Goal: Find specific page/section: Find specific page/section

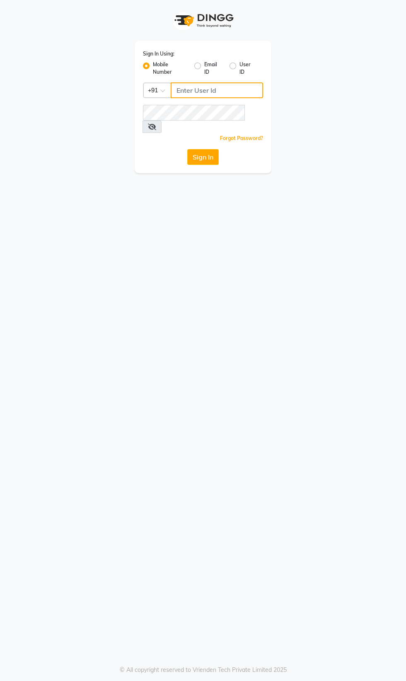
click at [219, 94] on input "Username" at bounding box center [217, 90] width 92 height 16
type input "8956544245"
click at [187, 149] on button "Sign In" at bounding box center [203, 157] width 32 height 16
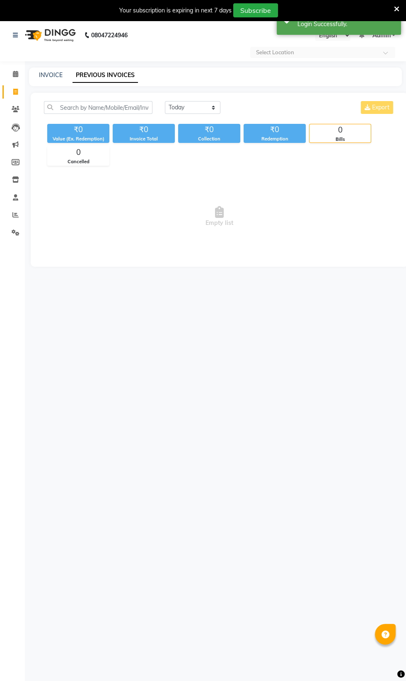
click at [206, 159] on div "₹0 Value (Ex. Redemption) ₹0 Invoice Total ₹0 Collection ₹0 Redemption 0 Bills …" at bounding box center [219, 143] width 351 height 45
